Goal: Transaction & Acquisition: Purchase product/service

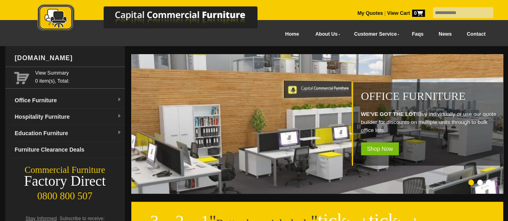
click at [433, 11] on input "text" at bounding box center [463, 12] width 60 height 11
click at [434, 13] on input "text" at bounding box center [463, 12] width 60 height 11
type input "******"
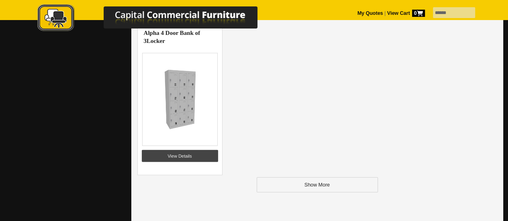
scroll to position [1030, 0]
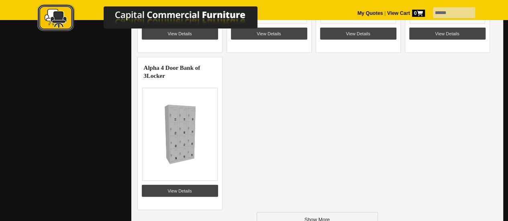
click at [172, 121] on img at bounding box center [180, 134] width 62 height 60
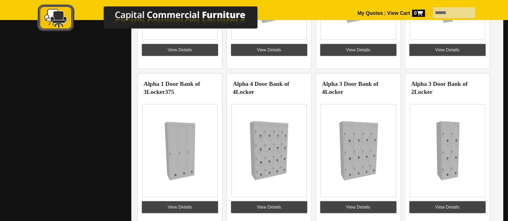
scroll to position [213, 0]
